Goal: Information Seeking & Learning: Learn about a topic

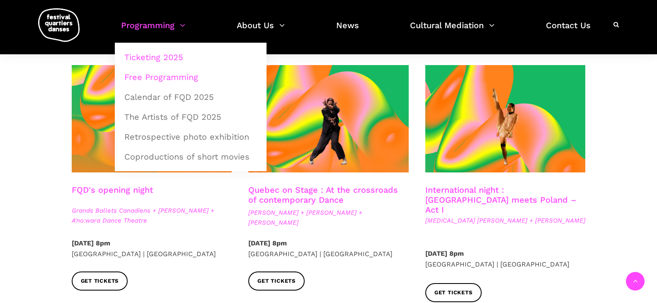
click at [157, 79] on link "Free Programming" at bounding box center [190, 77] width 143 height 19
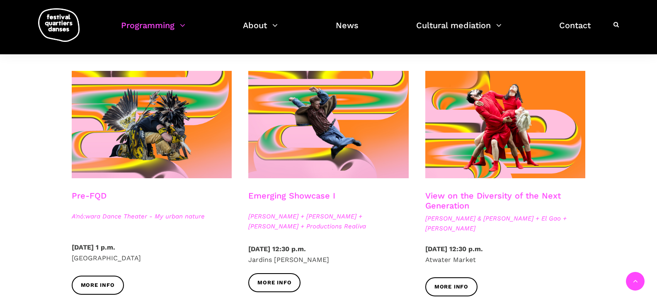
scroll to position [197, 0]
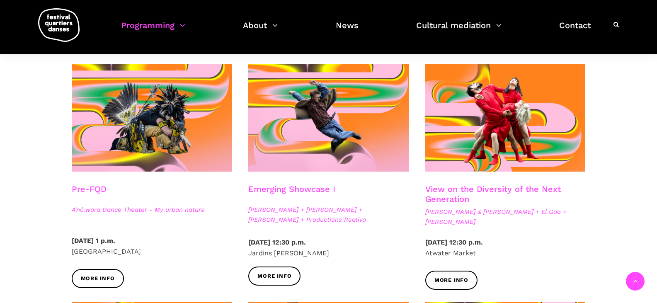
drag, startPoint x: 486, startPoint y: 191, endPoint x: 597, endPoint y: 222, distance: 115.7
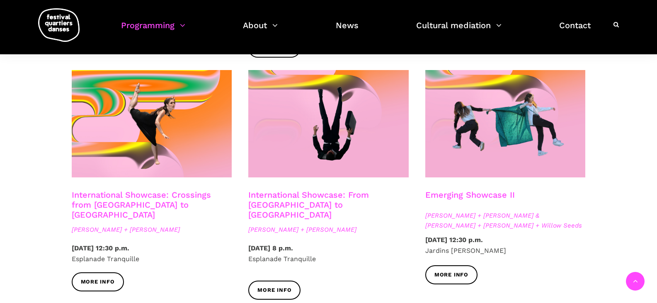
scroll to position [680, 0]
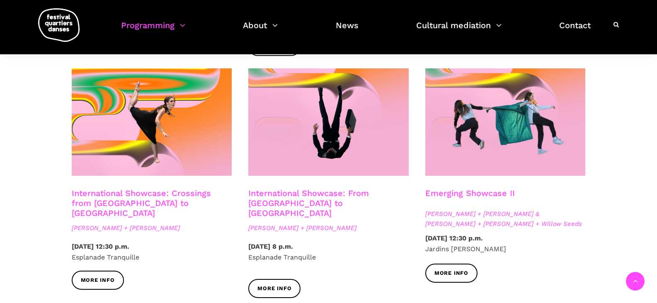
drag, startPoint x: 117, startPoint y: 184, endPoint x: 8, endPoint y: 186, distance: 109.4
click at [8, 186] on div "Free outdoor shows Pre-FQD A'nó:wara Dance Theater - My urban nature Sunday, Au…" at bounding box center [328, 37] width 657 height 1001
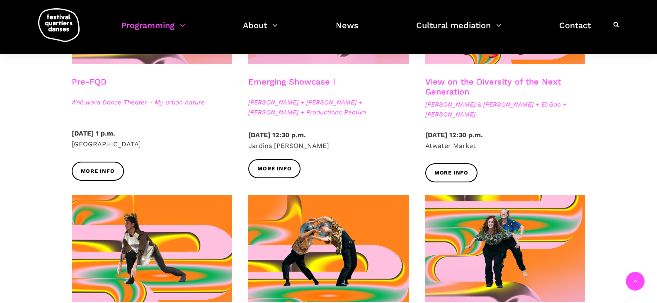
scroll to position [307, 0]
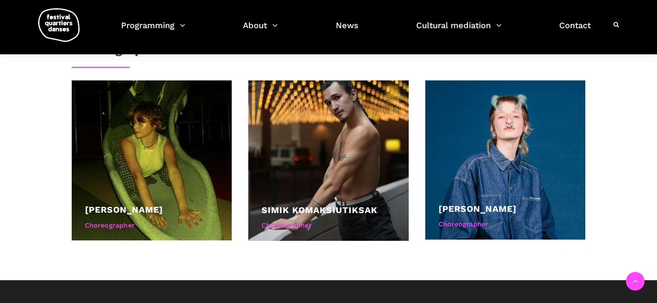
scroll to position [478, 0]
